Goal: Information Seeking & Learning: Learn about a topic

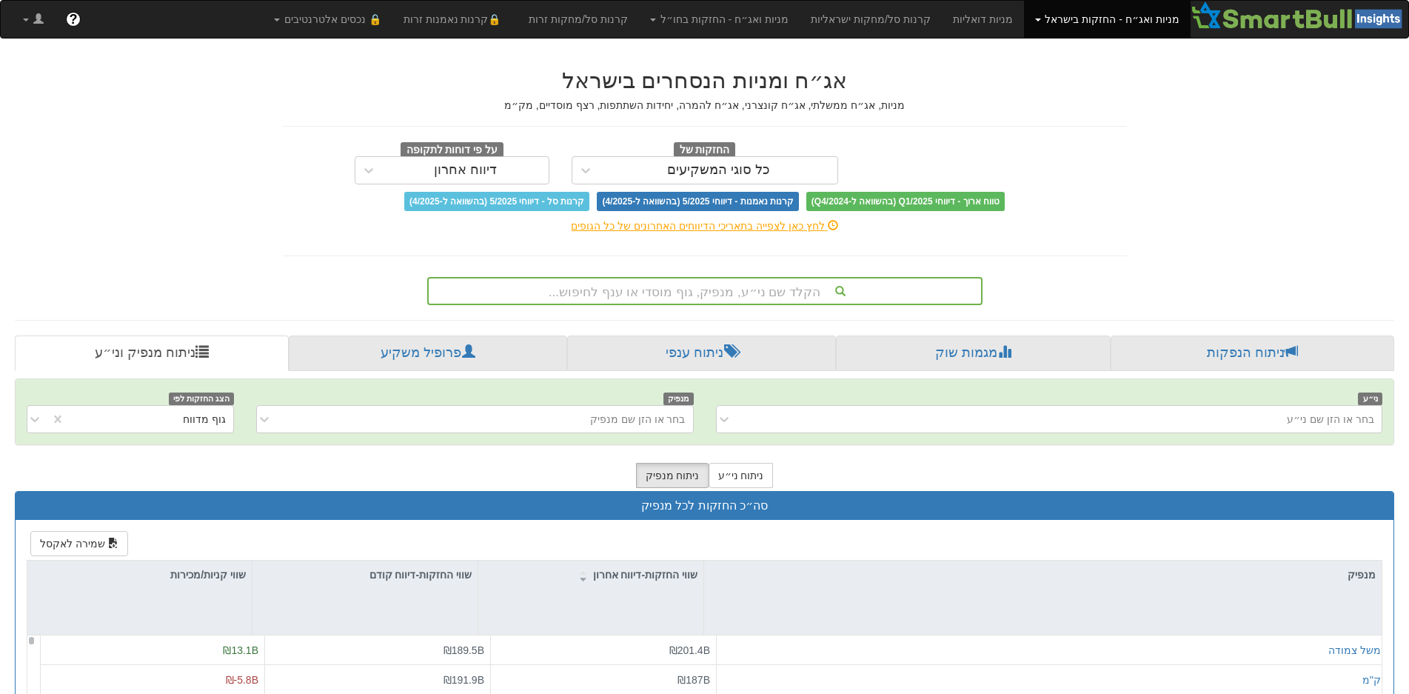
click at [741, 295] on div "הקלד שם ני״ע, מנפיק, גוף מוסדי או ענף לחיפוש..." at bounding box center [705, 290] width 552 height 25
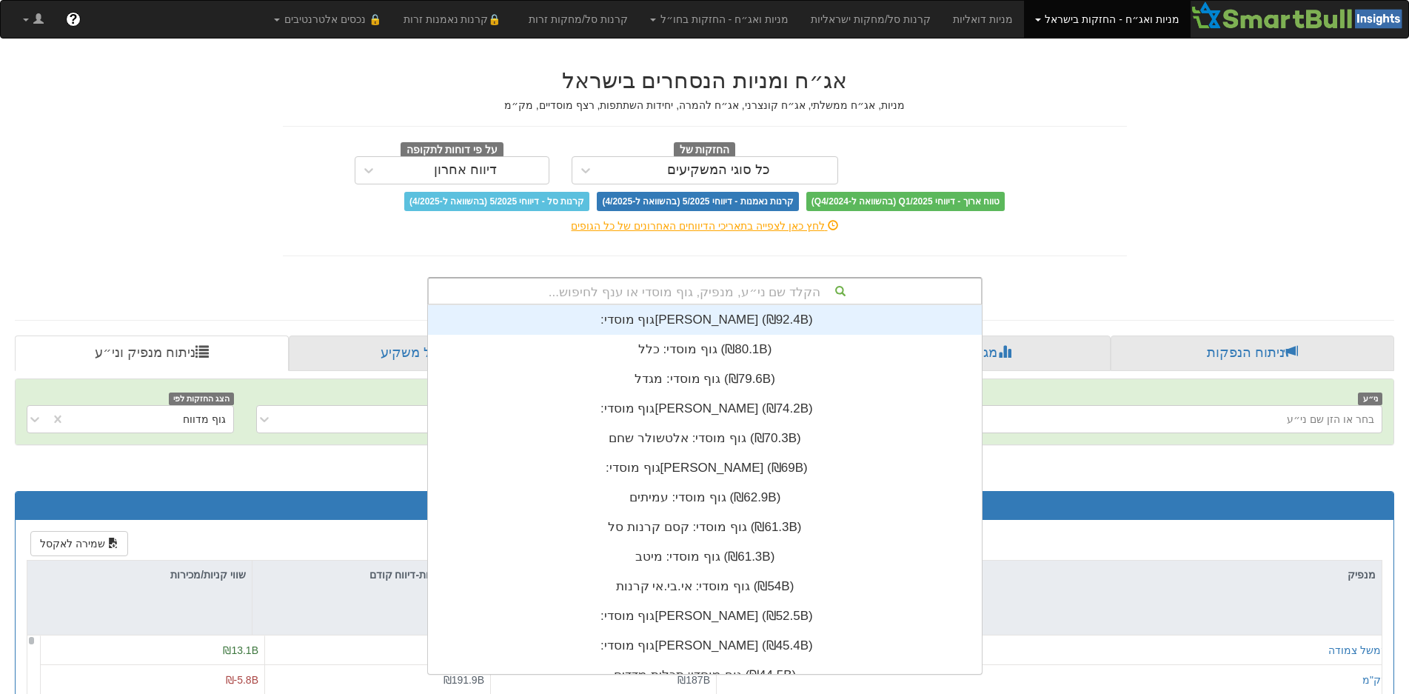
scroll to position [369, 0]
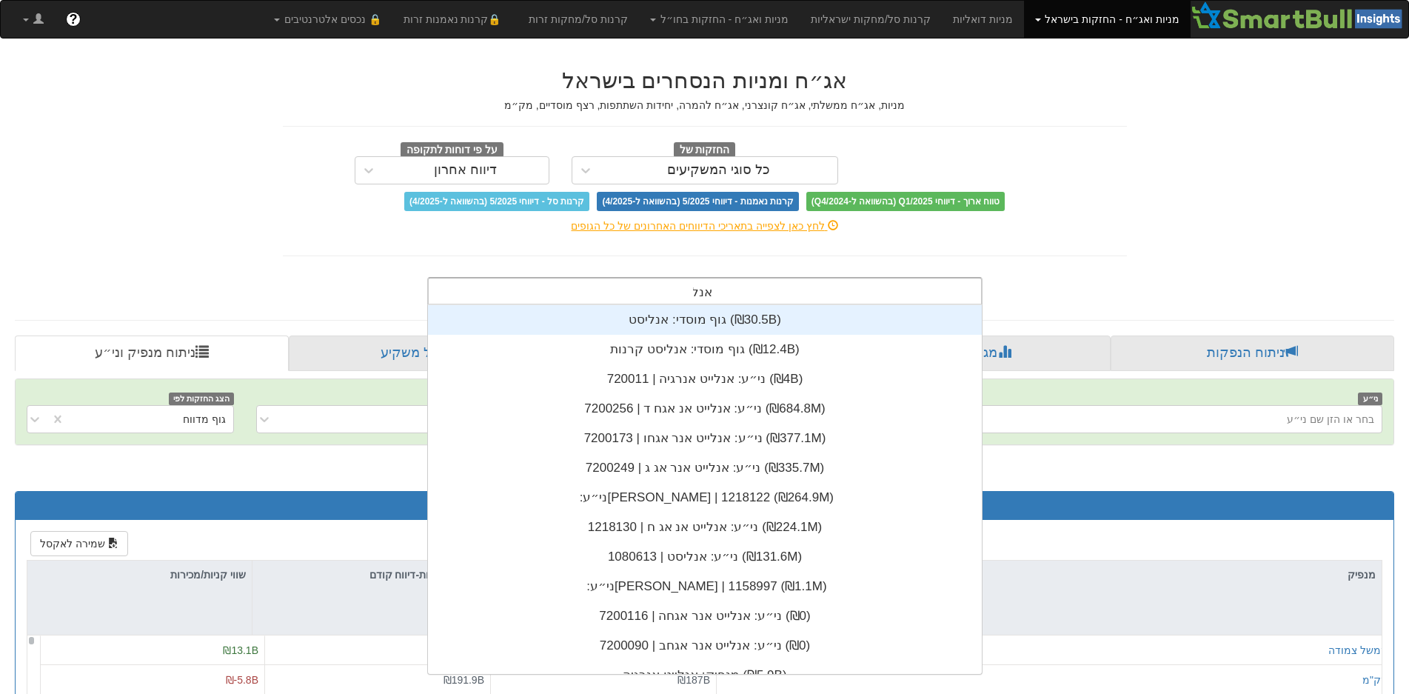
type input "אנליי"
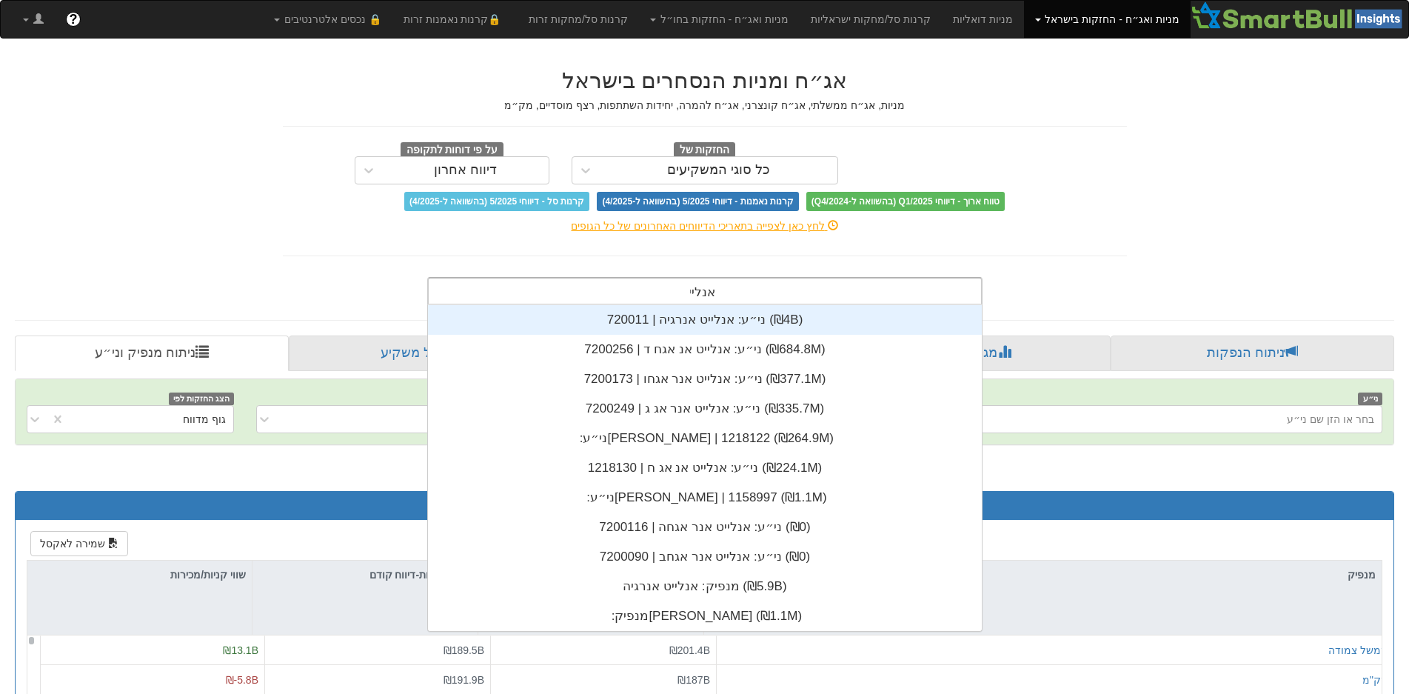
scroll to position [326, 0]
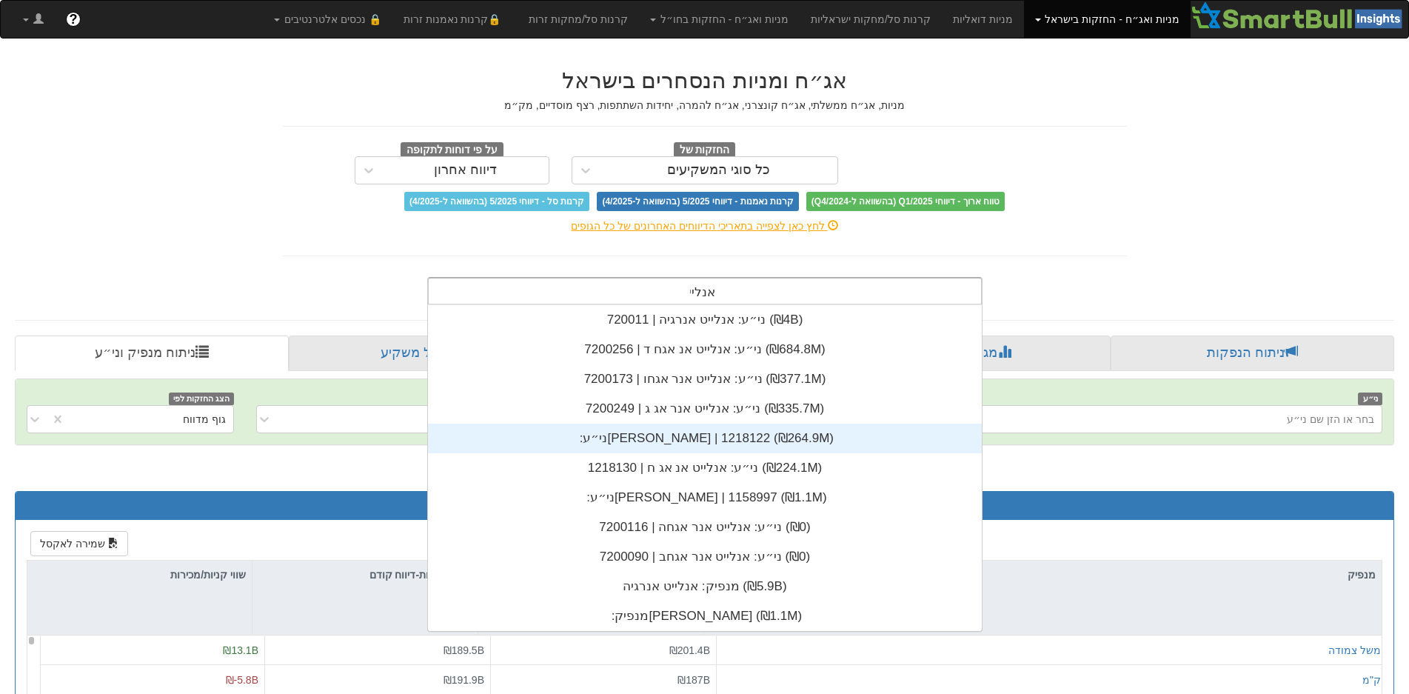
click at [700, 438] on div "ני״ע: ‏[PERSON_NAME] | 1218122 ‎(₪264.9M)‎" at bounding box center [705, 439] width 554 height 30
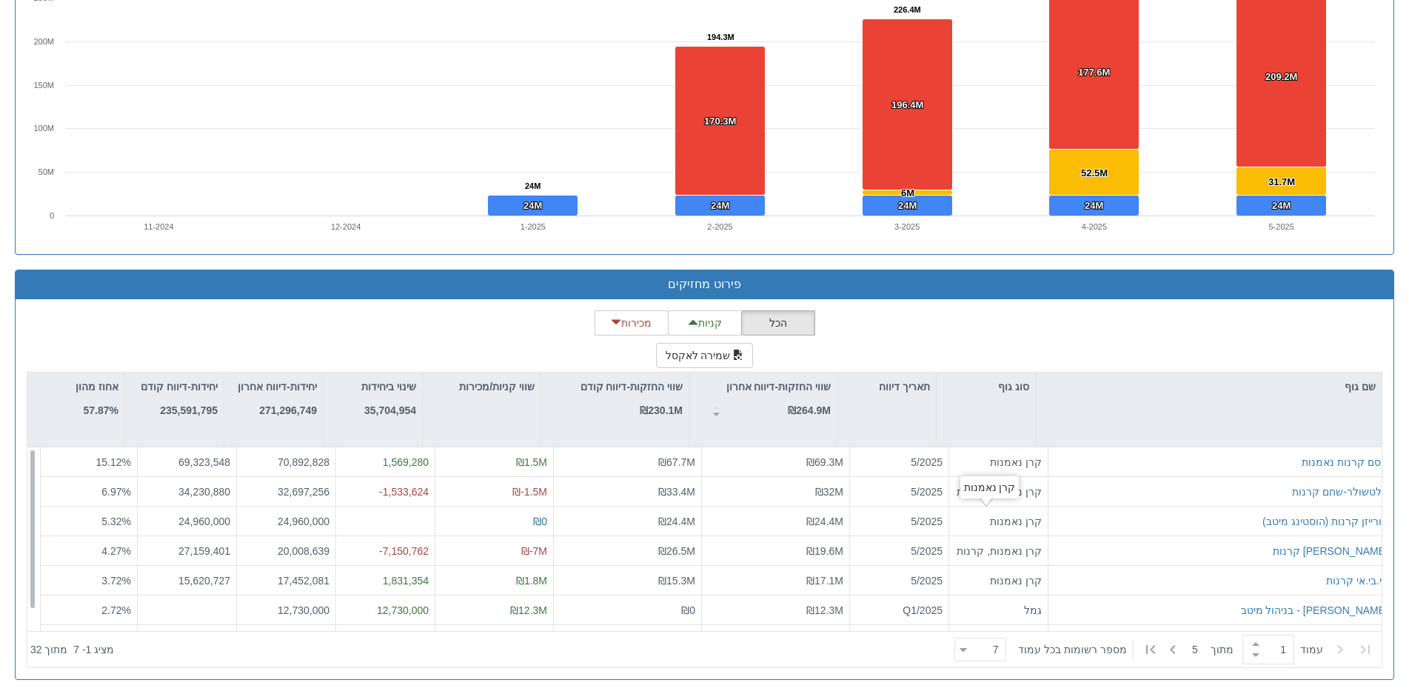
scroll to position [0, 2700]
click at [1175, 645] on icon at bounding box center [1173, 649] width 18 height 18
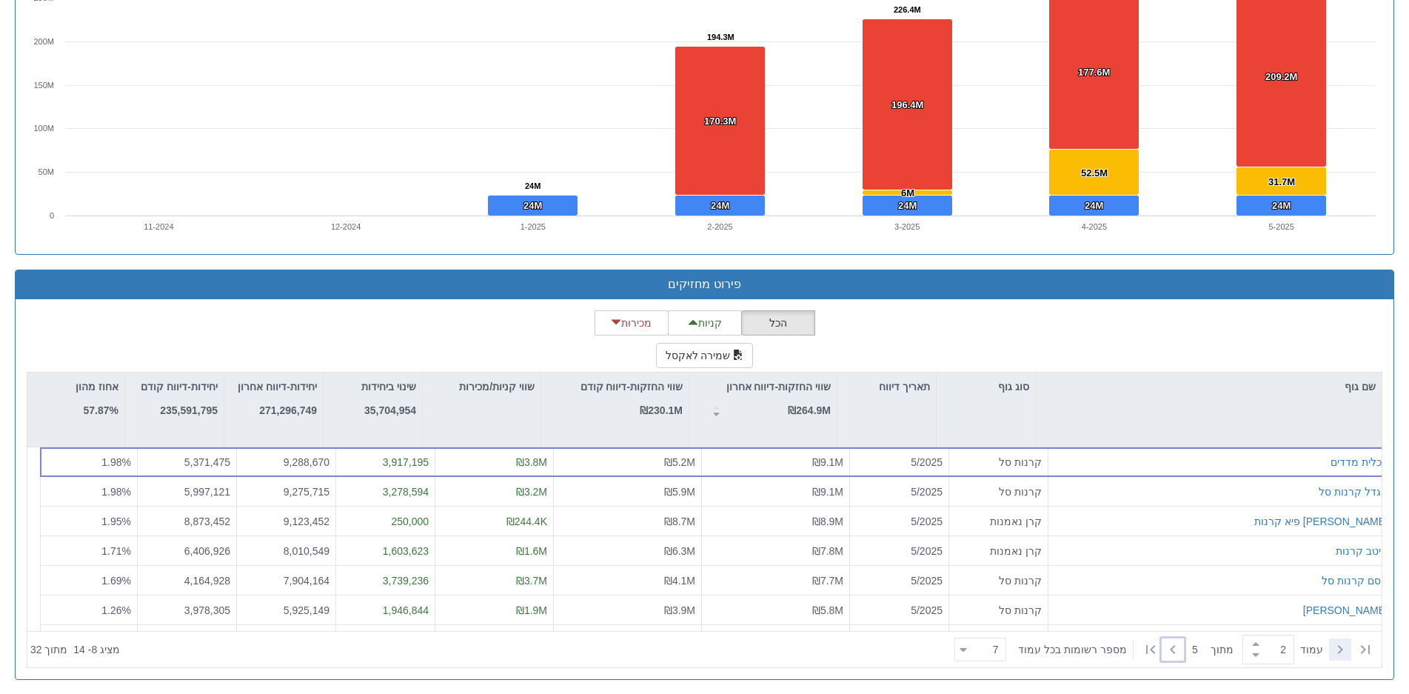
click at [1335, 642] on icon at bounding box center [1340, 649] width 18 height 18
click at [1171, 646] on icon at bounding box center [1172, 649] width 5 height 9
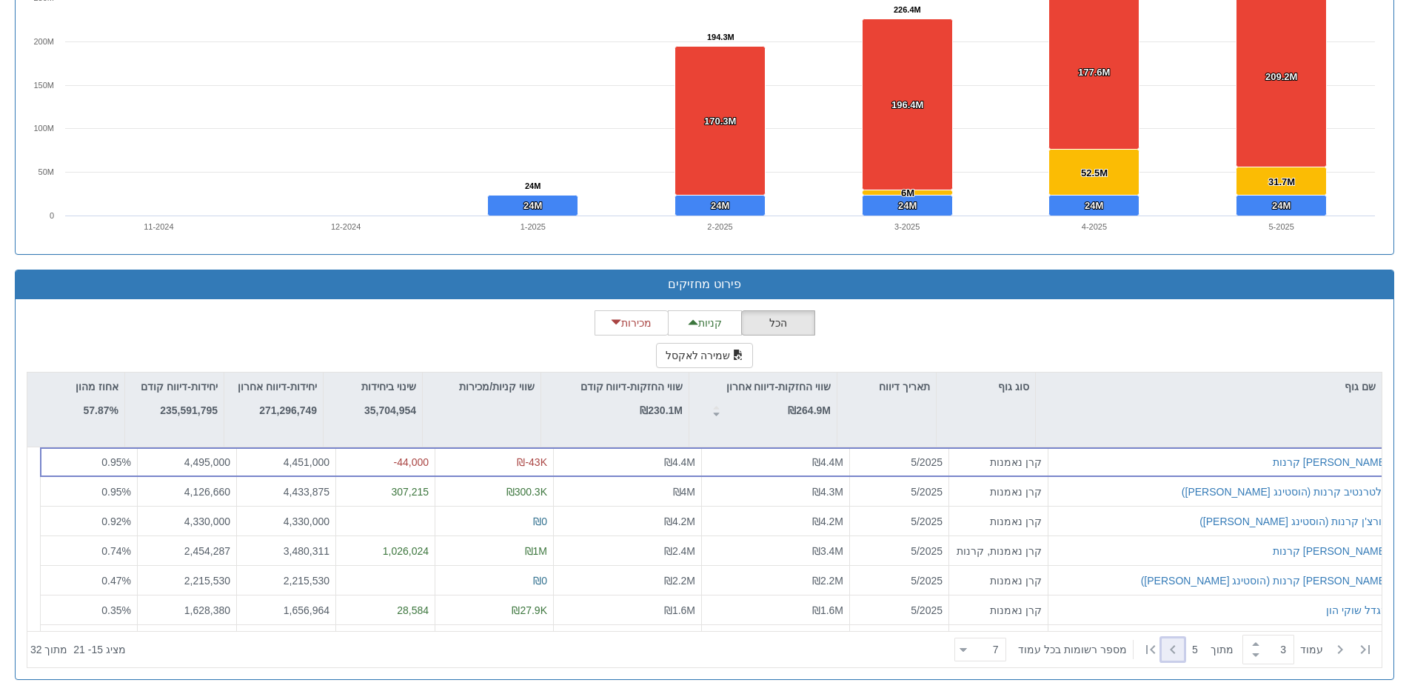
click at [1171, 646] on icon at bounding box center [1172, 649] width 5 height 9
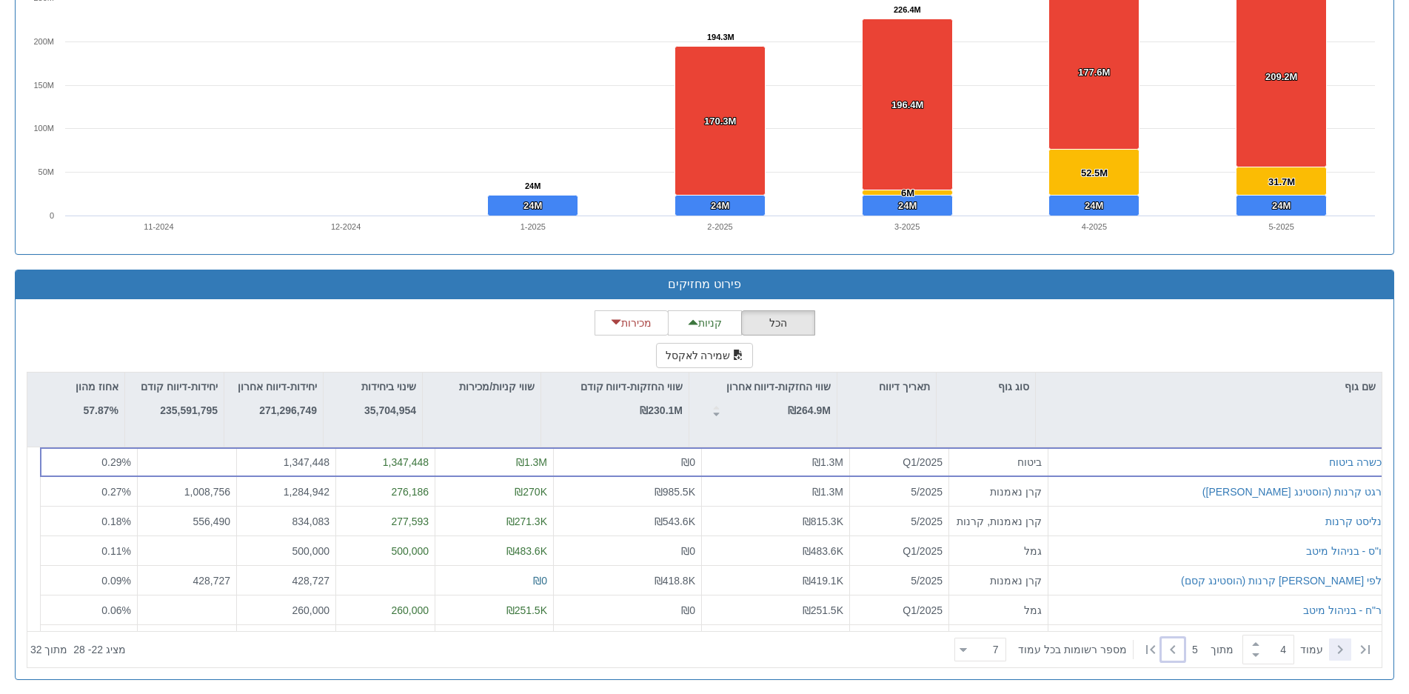
click at [1341, 652] on icon at bounding box center [1340, 649] width 18 height 18
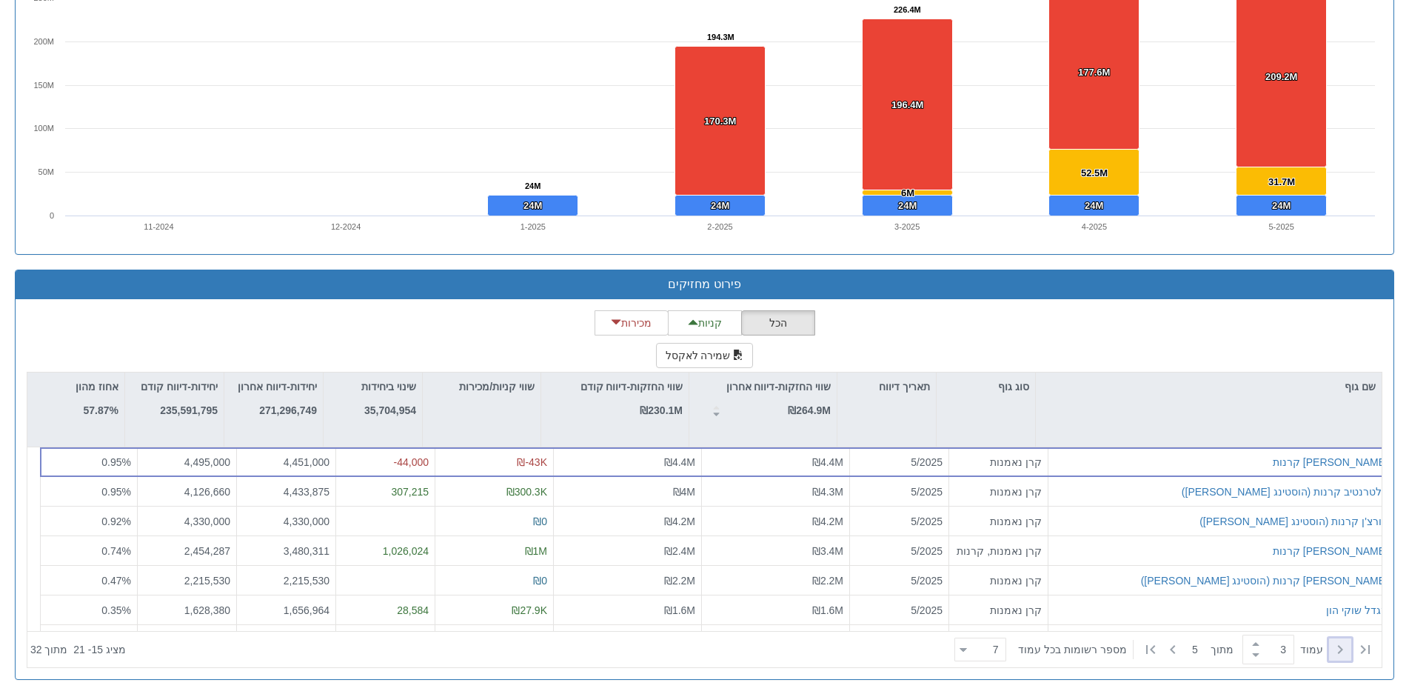
click at [1341, 652] on icon at bounding box center [1340, 649] width 18 height 18
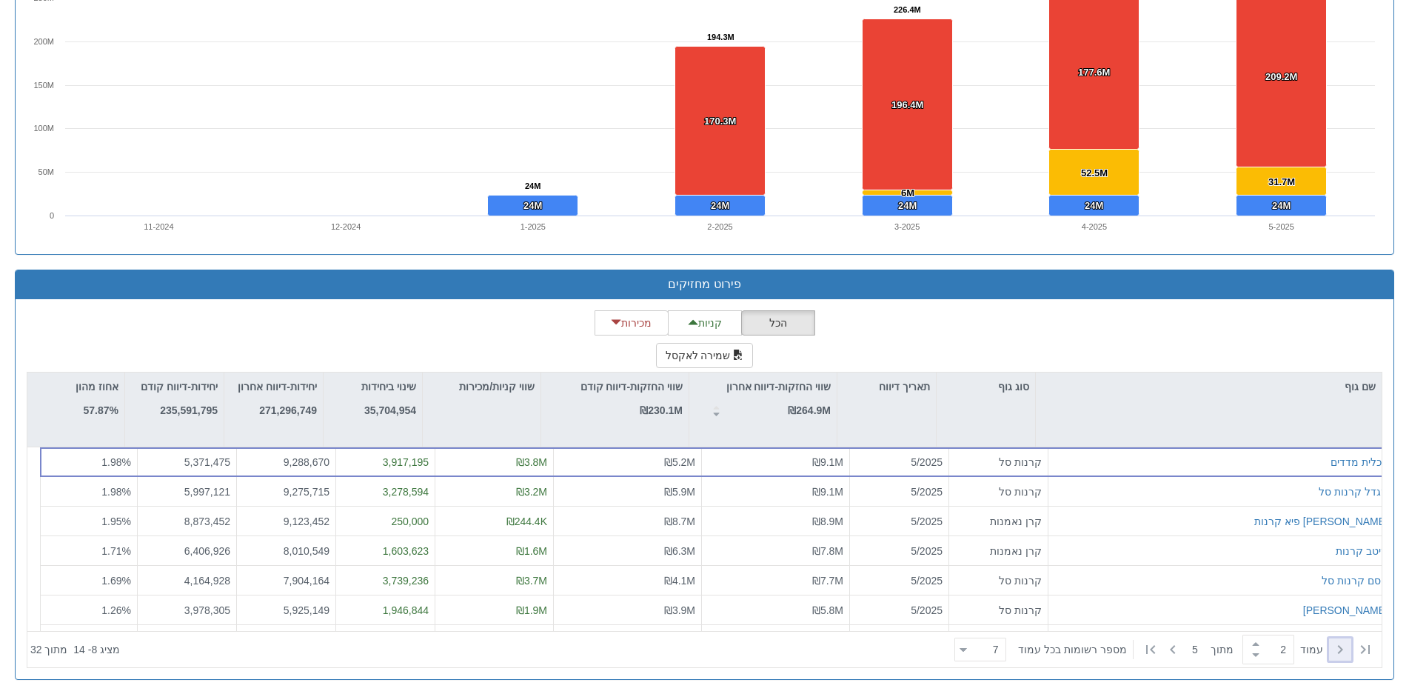
click at [1341, 652] on icon at bounding box center [1340, 649] width 18 height 18
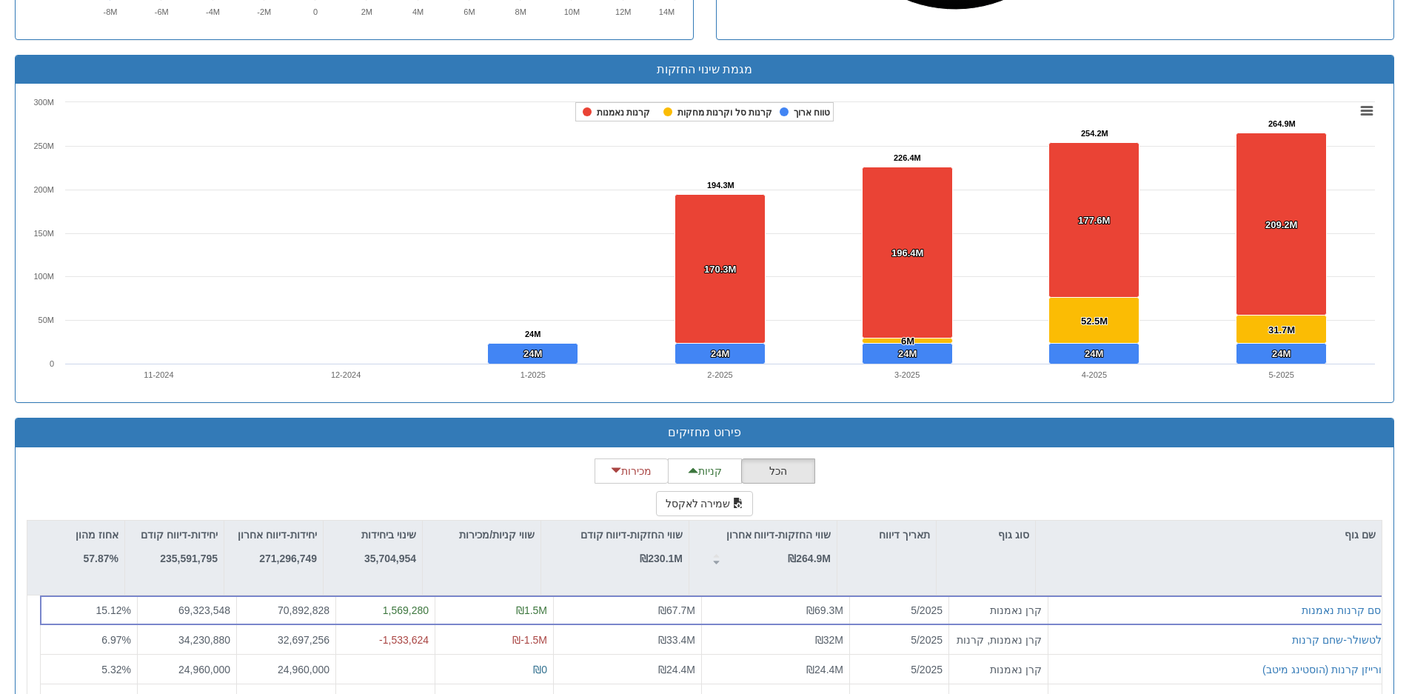
scroll to position [1220, 0]
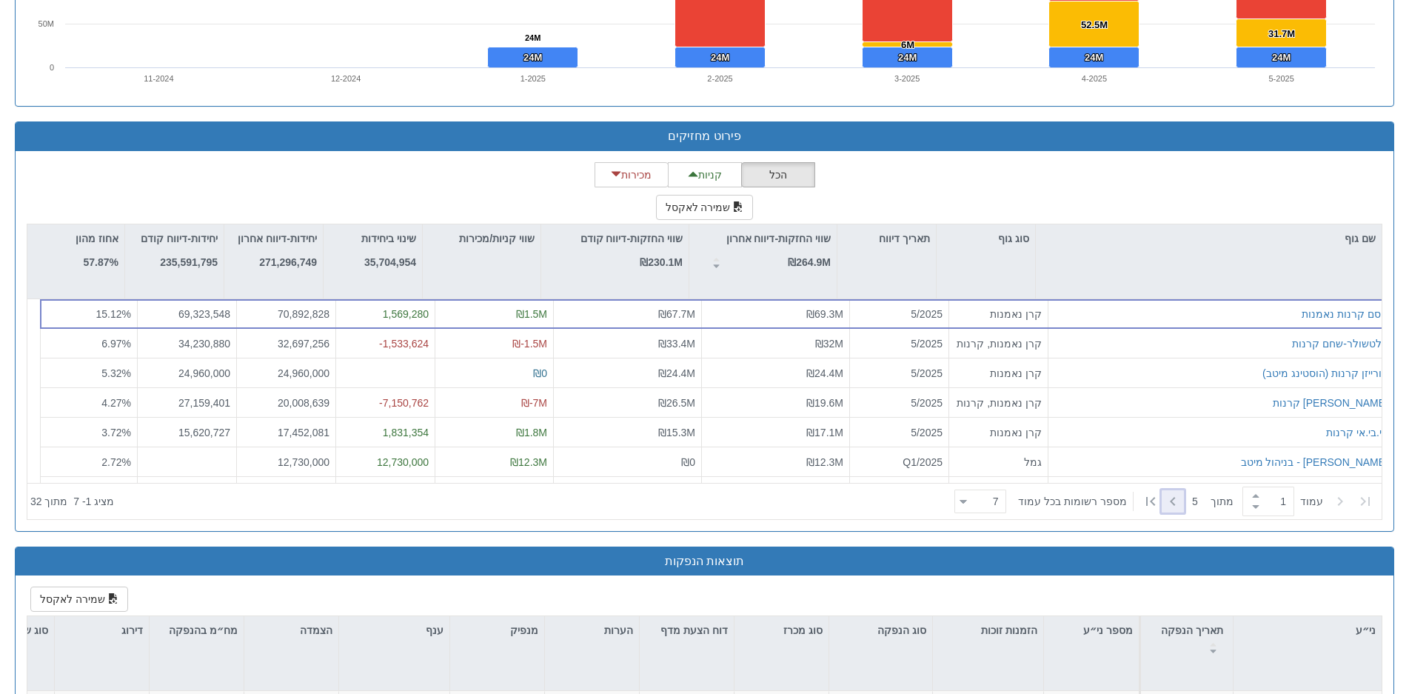
click at [1173, 499] on icon at bounding box center [1173, 501] width 18 height 18
type input "2"
